Goal: Go to known website

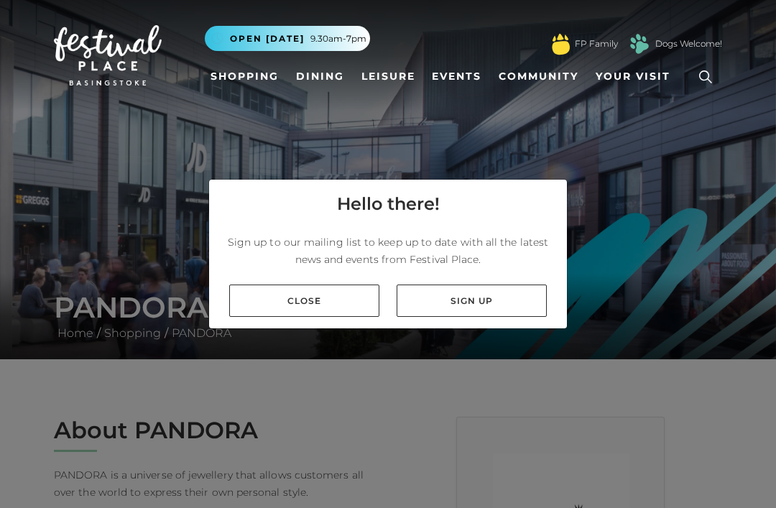
click at [321, 317] on link "Close" at bounding box center [304, 300] width 150 height 32
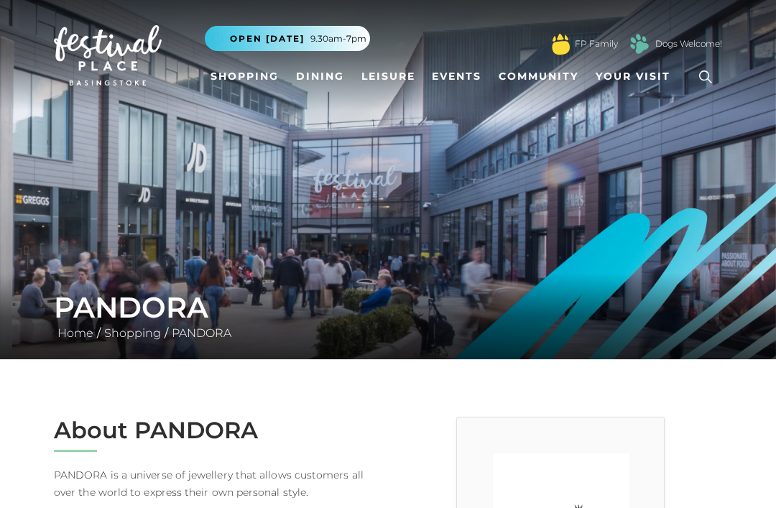
click at [247, 89] on link "Shopping" at bounding box center [245, 76] width 80 height 27
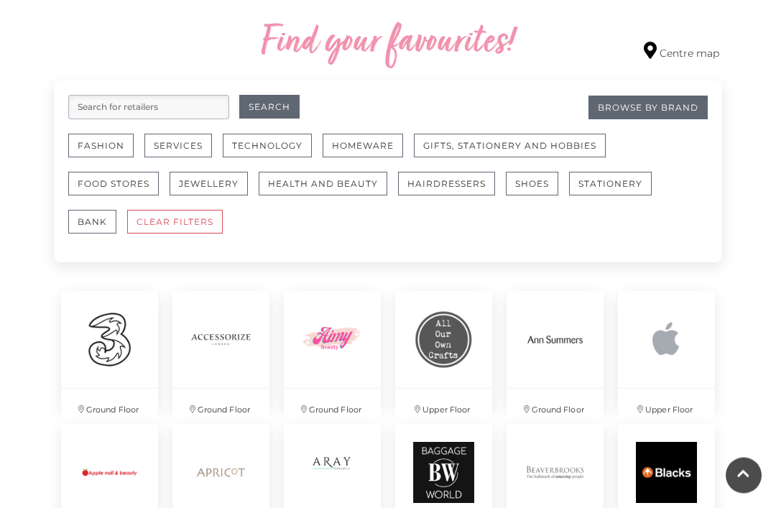
scroll to position [825, 0]
click at [218, 192] on button "Jewellery" at bounding box center [208, 184] width 78 height 24
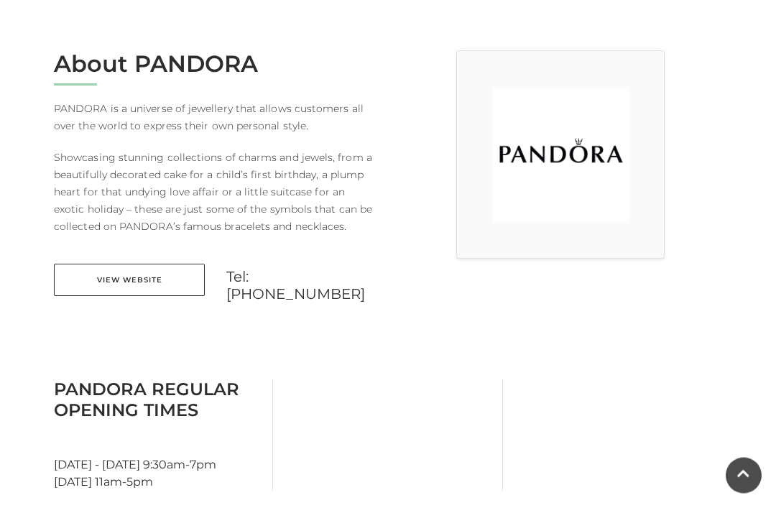
scroll to position [368, 0]
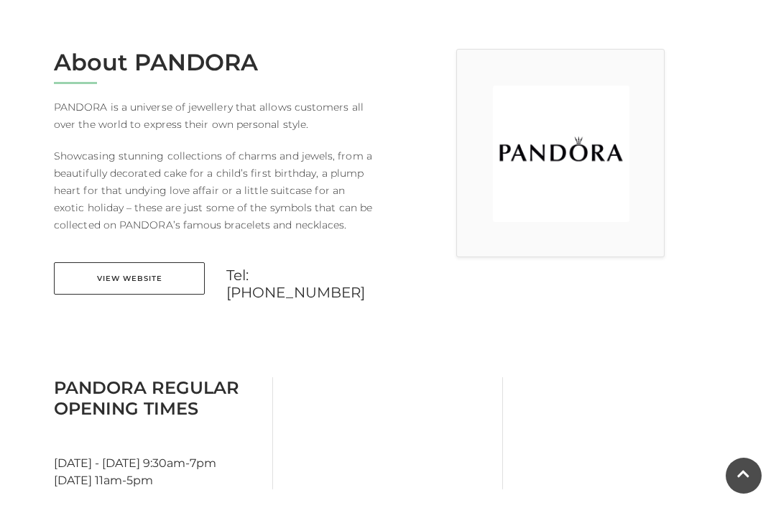
click at [153, 284] on link "View Website" at bounding box center [129, 278] width 151 height 32
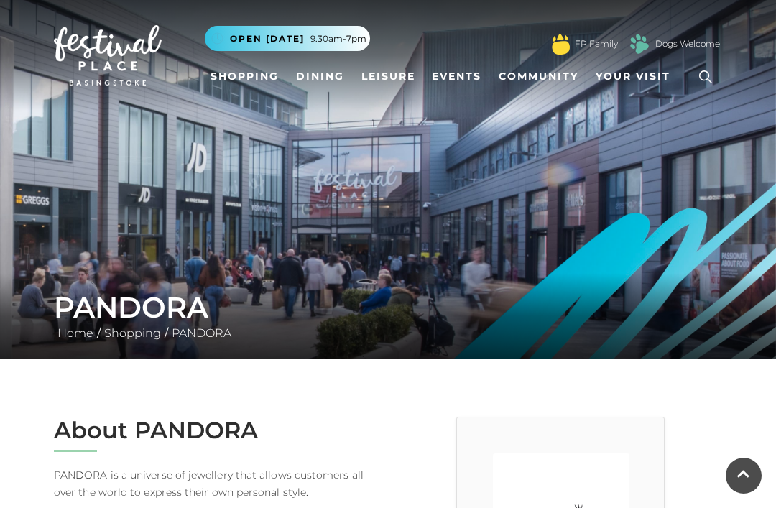
scroll to position [417, 0]
